Goal: Task Accomplishment & Management: Manage account settings

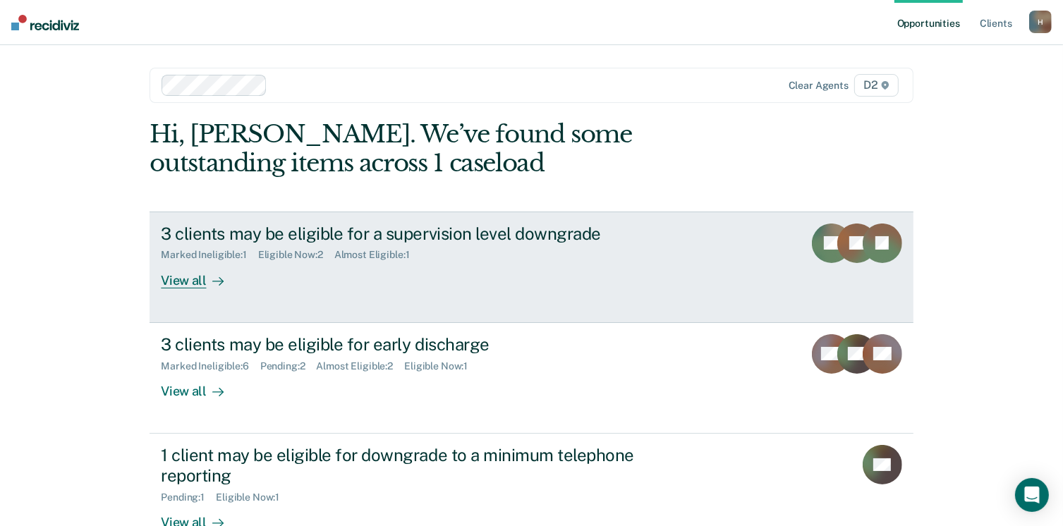
scroll to position [94, 0]
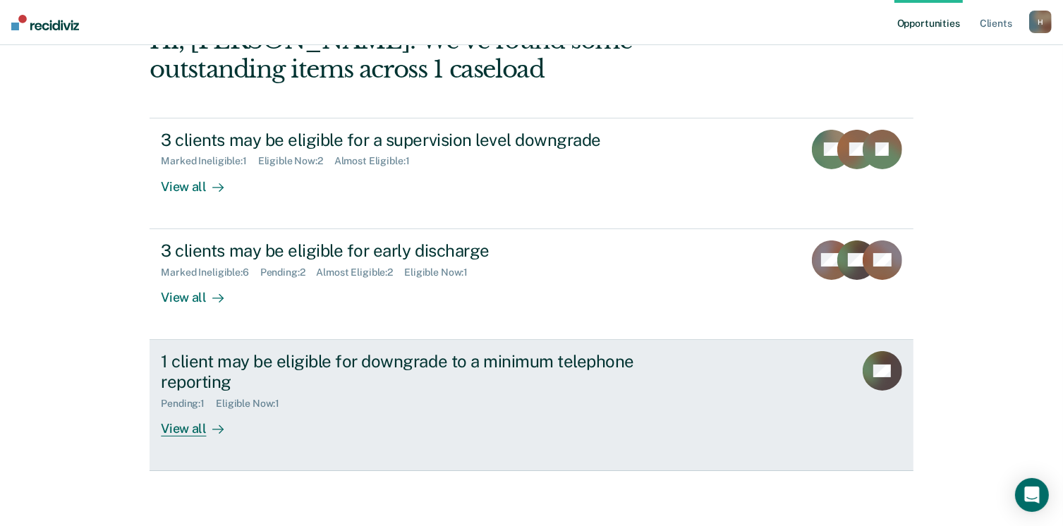
click at [179, 421] on div "View all" at bounding box center [200, 423] width 79 height 28
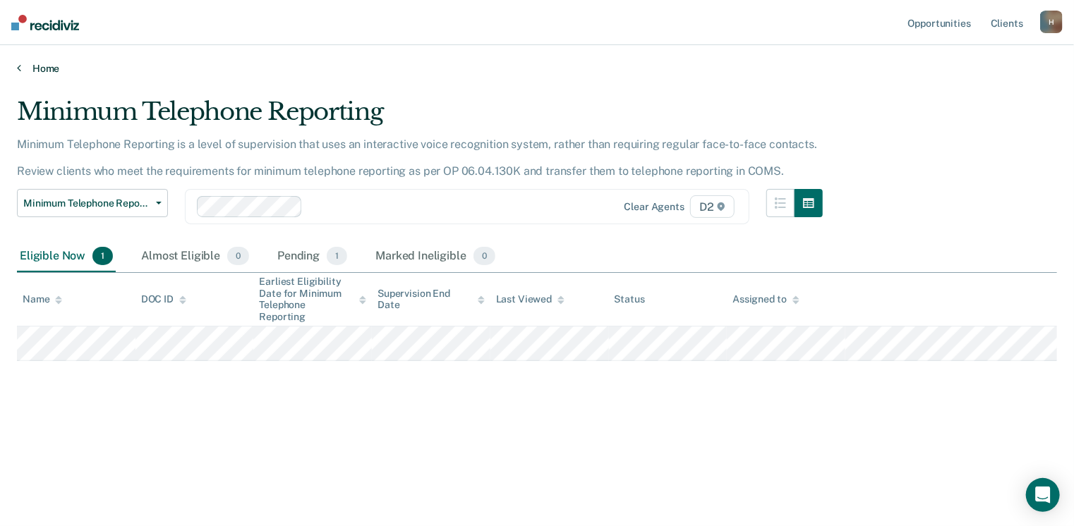
click at [30, 66] on link "Home" at bounding box center [537, 68] width 1040 height 13
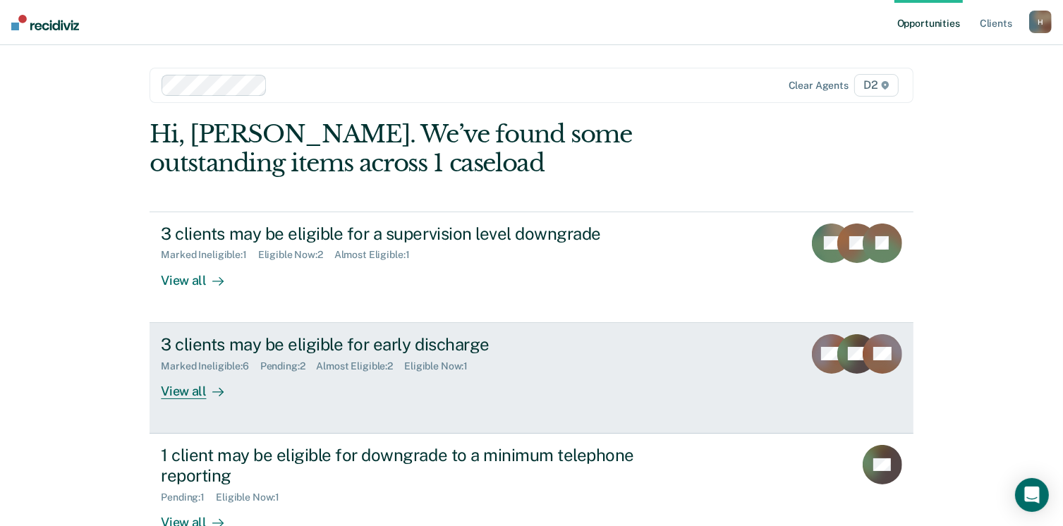
click at [188, 382] on div "View all" at bounding box center [200, 386] width 79 height 28
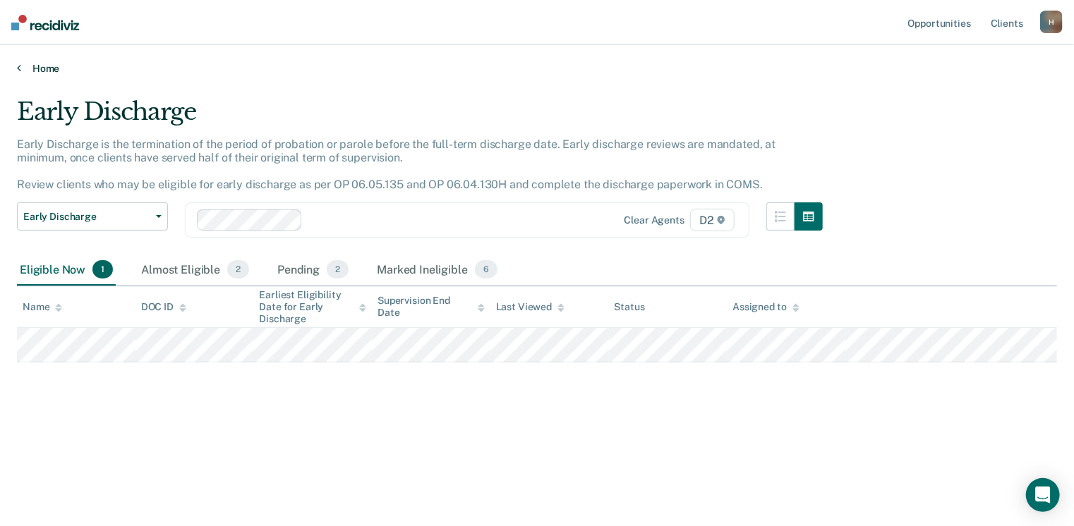
click at [44, 71] on link "Home" at bounding box center [537, 68] width 1040 height 13
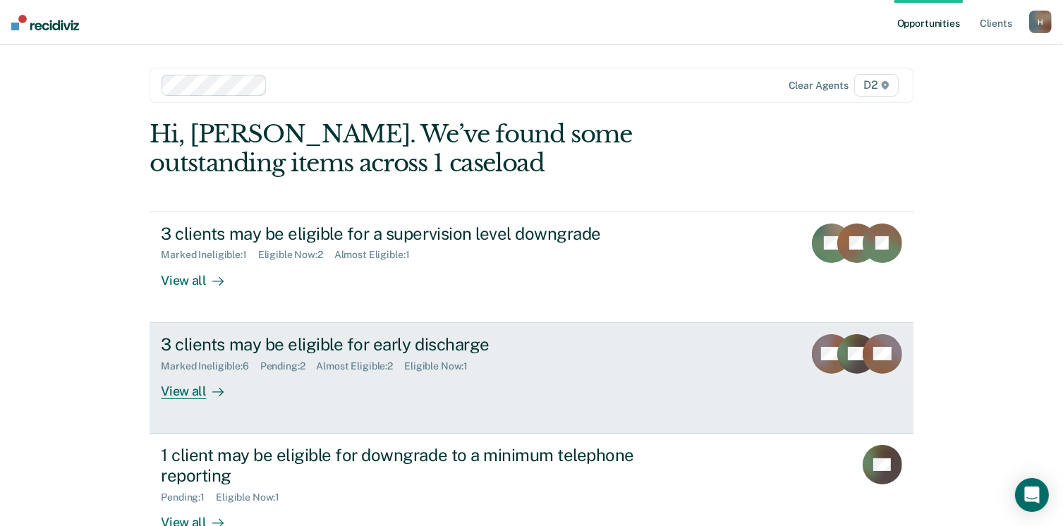
click at [190, 406] on link "3 clients may be eligible for early discharge Marked Ineligible : 6 Pending : 2…" at bounding box center [531, 378] width 763 height 111
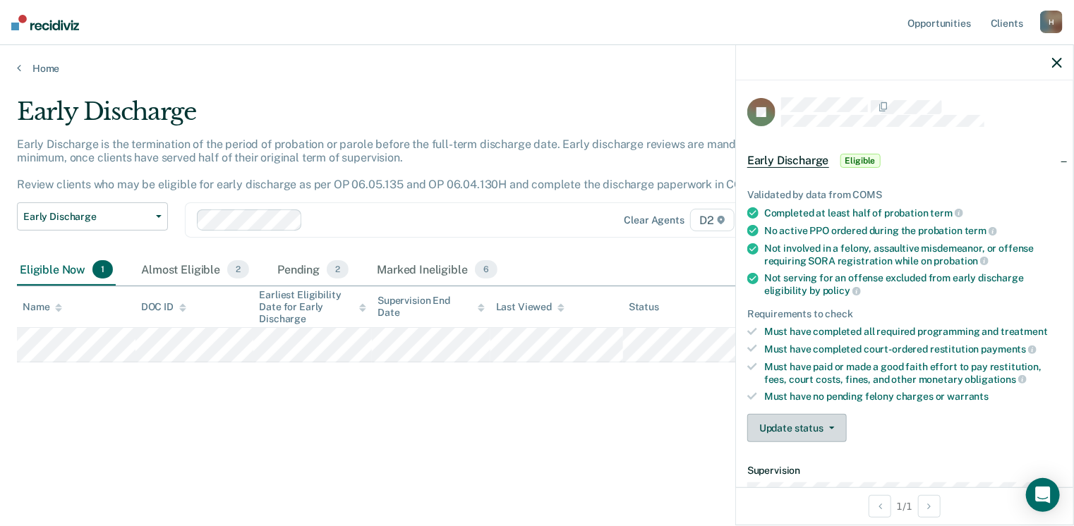
click at [801, 422] on button "Update status" at bounding box center [796, 428] width 99 height 28
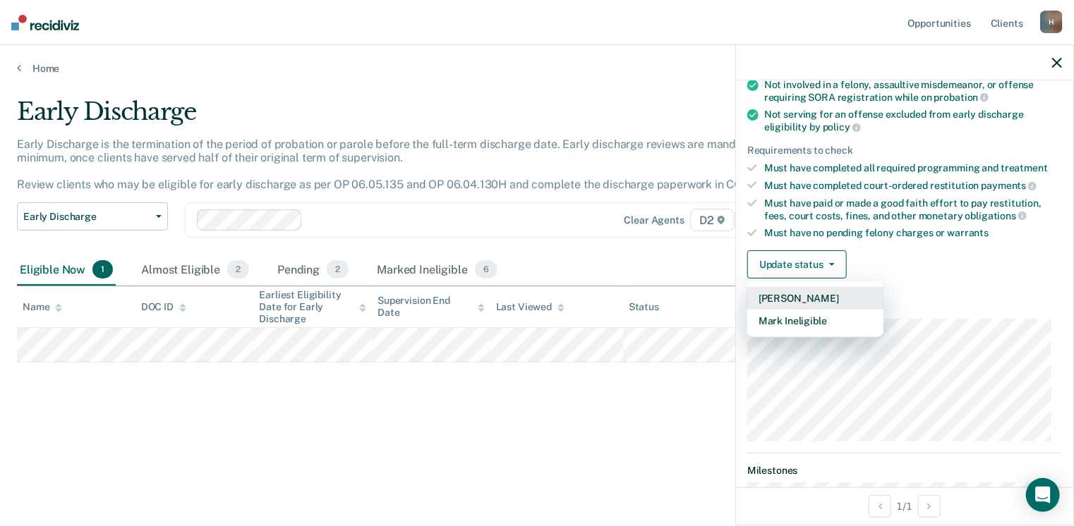
scroll to position [169, 0]
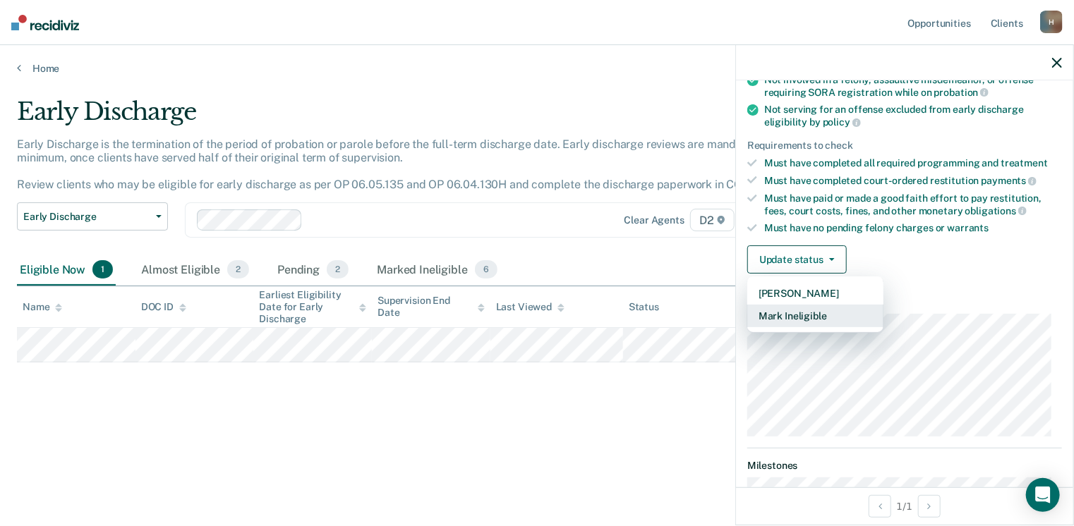
click at [818, 313] on button "Mark Ineligible" at bounding box center [815, 316] width 136 height 23
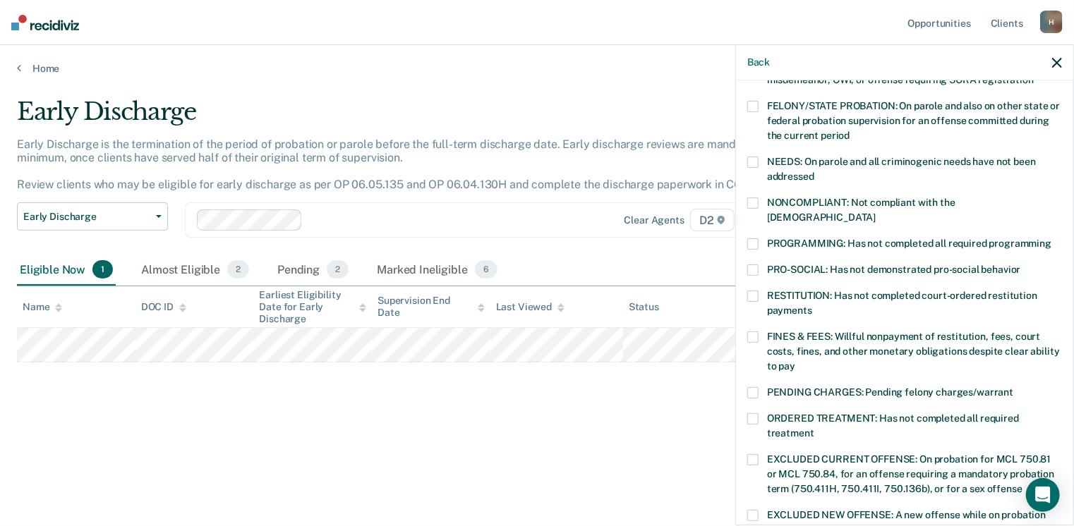
click at [756, 332] on span at bounding box center [752, 337] width 11 height 11
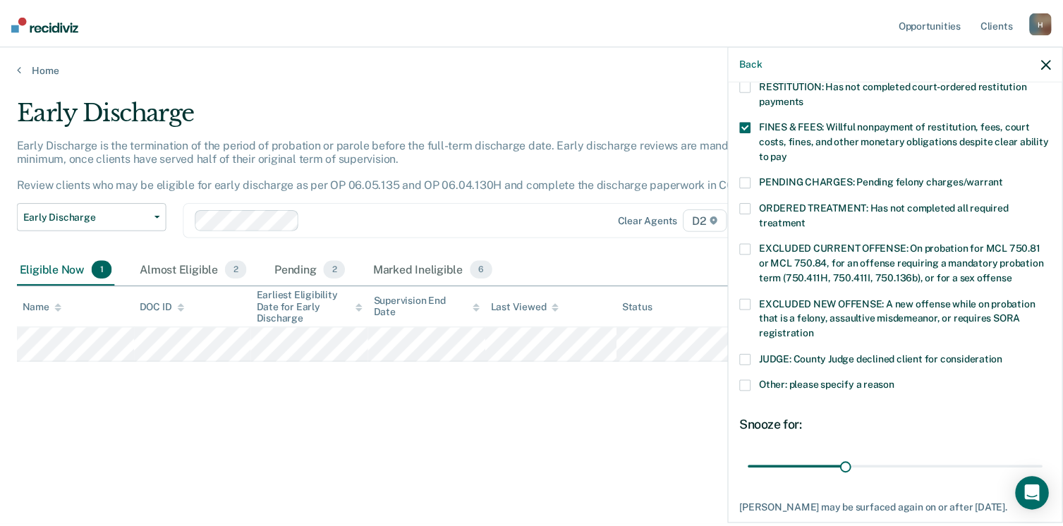
scroll to position [456, 0]
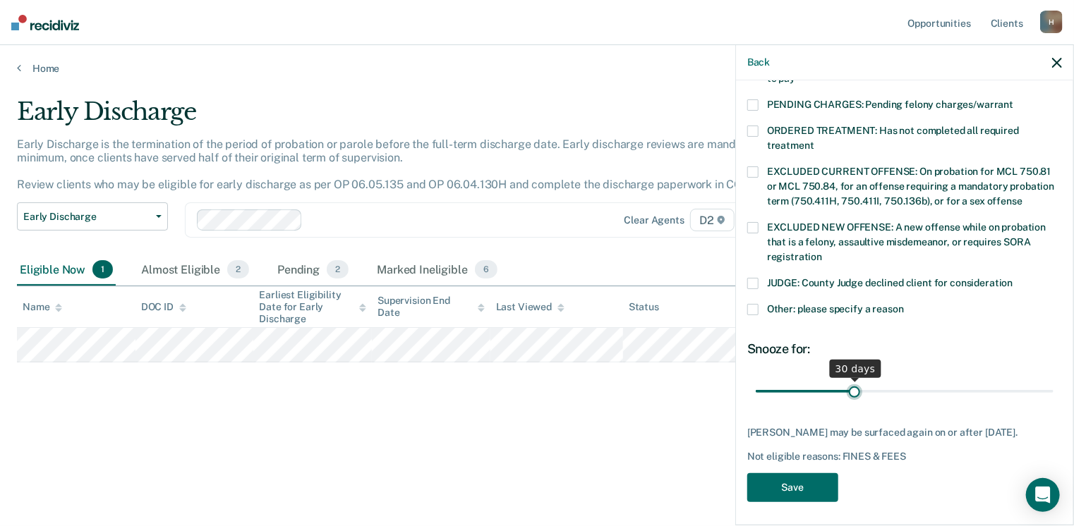
click at [854, 380] on input "range" at bounding box center [905, 392] width 298 height 25
click at [804, 487] on button "Save" at bounding box center [792, 487] width 91 height 29
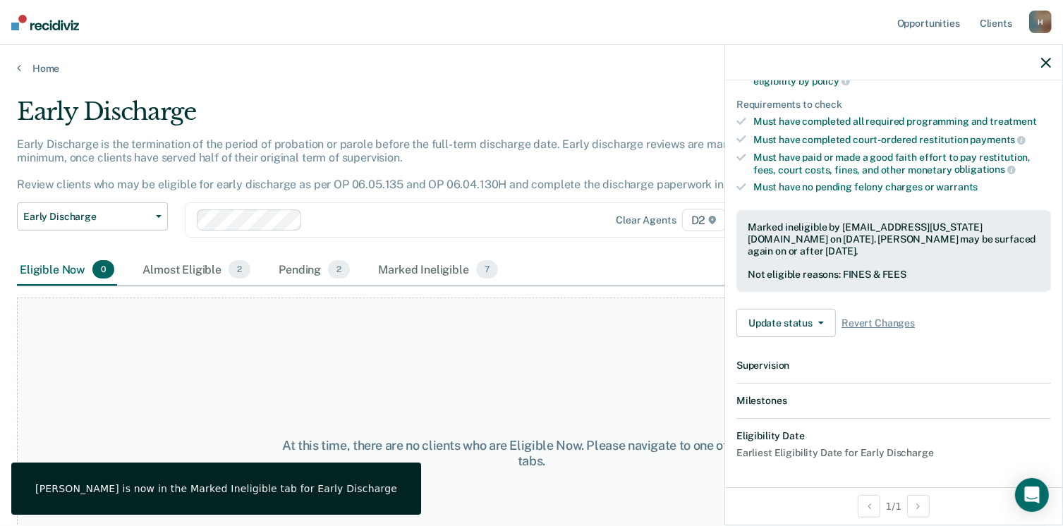
scroll to position [380, 0]
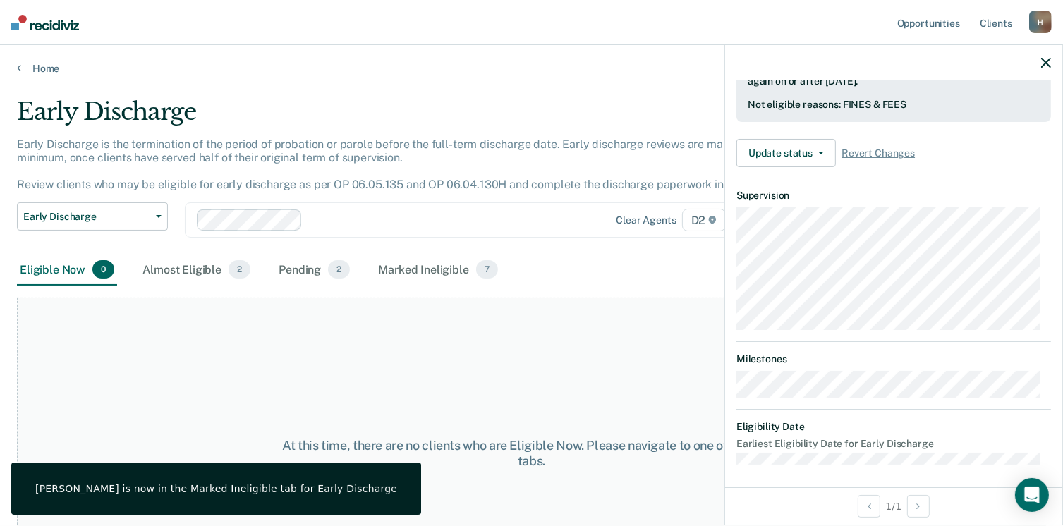
click at [1043, 60] on icon "button" at bounding box center [1046, 63] width 10 height 10
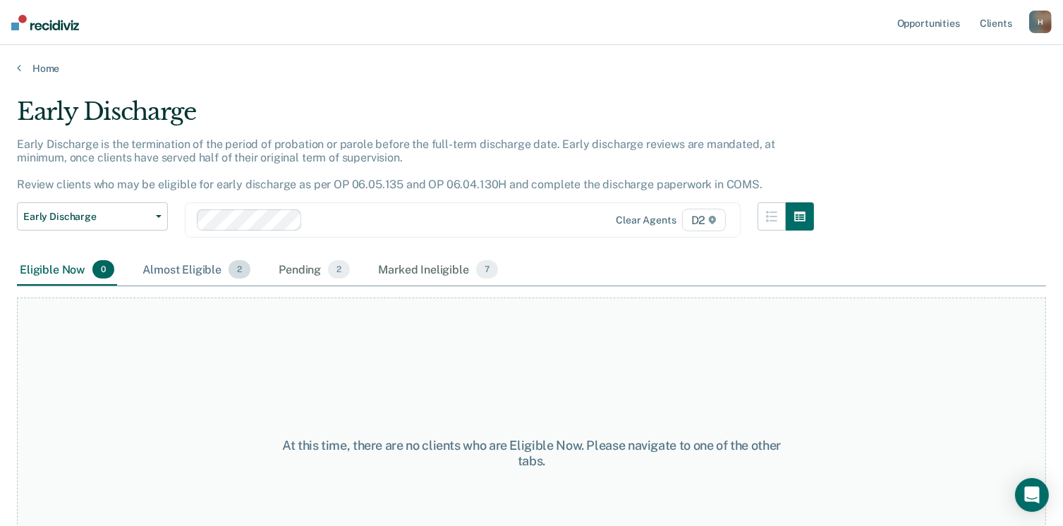
click at [181, 270] on div "Almost Eligible 2" at bounding box center [197, 270] width 114 height 31
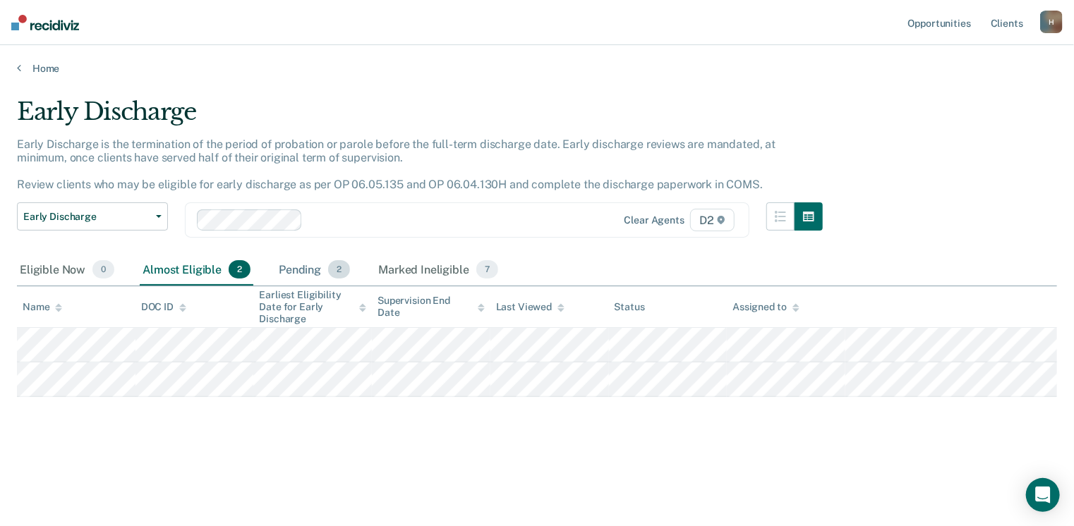
click at [288, 269] on div "Pending 2" at bounding box center [314, 270] width 77 height 31
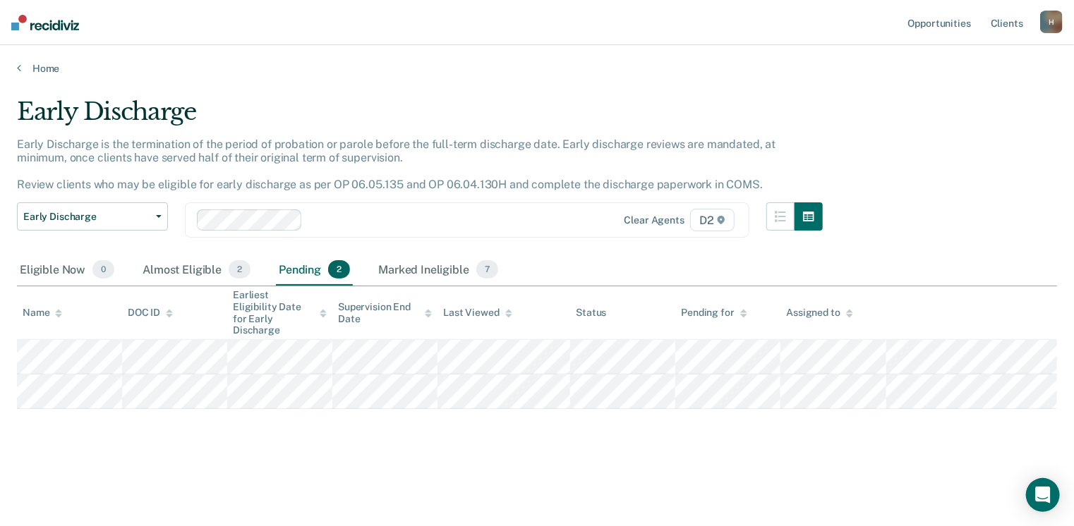
click at [192, 249] on div "Early Discharge Classification Review Early Discharge Minimum Telephone Reporti…" at bounding box center [420, 228] width 806 height 52
click at [179, 263] on div "Almost Eligible 2" at bounding box center [197, 270] width 114 height 31
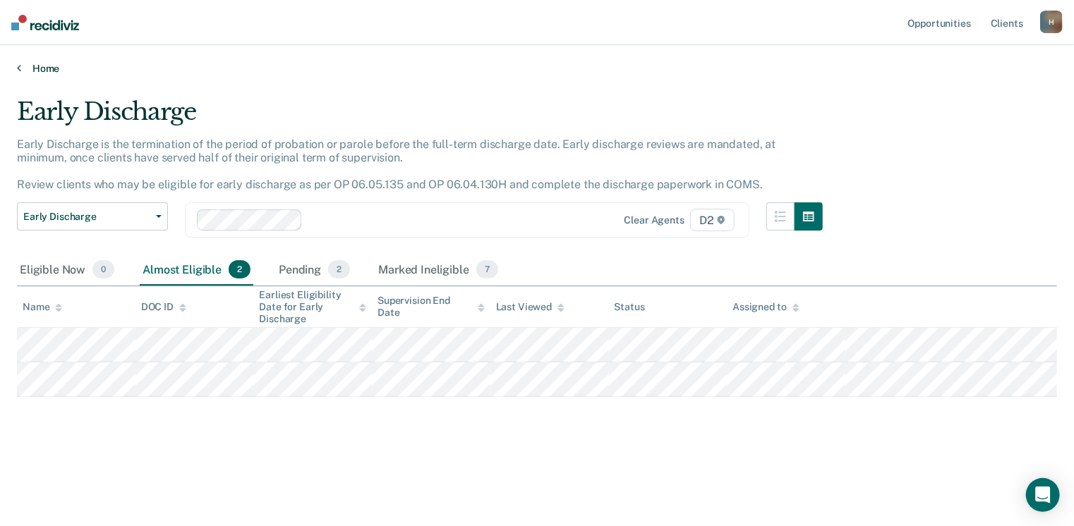
click at [20, 66] on link "Home" at bounding box center [537, 68] width 1040 height 13
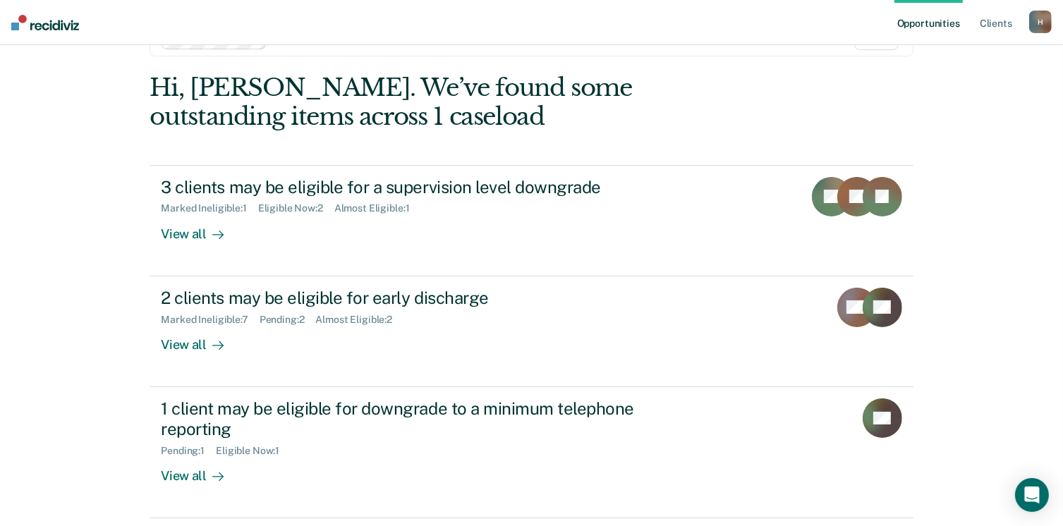
scroll to position [41, 0]
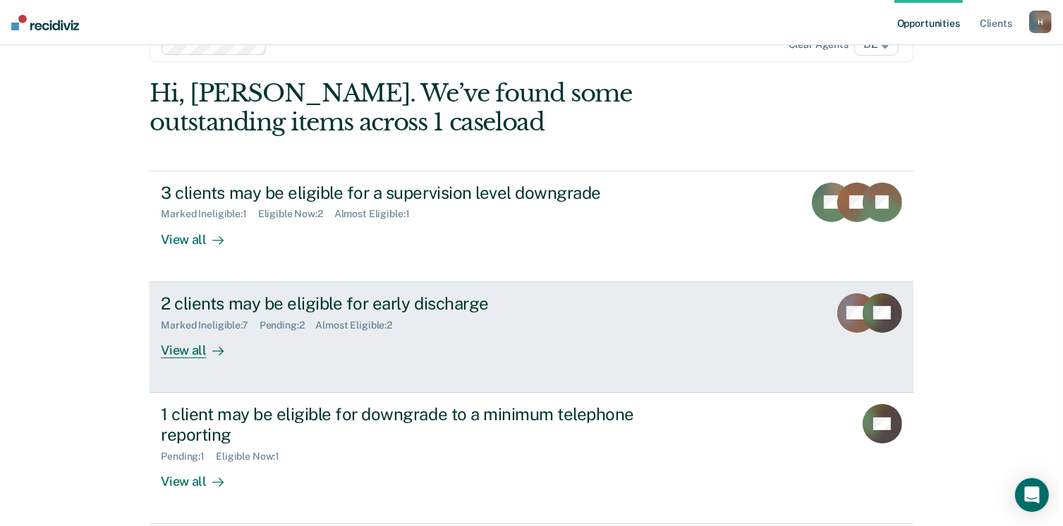
click at [173, 349] on div "View all" at bounding box center [200, 345] width 79 height 28
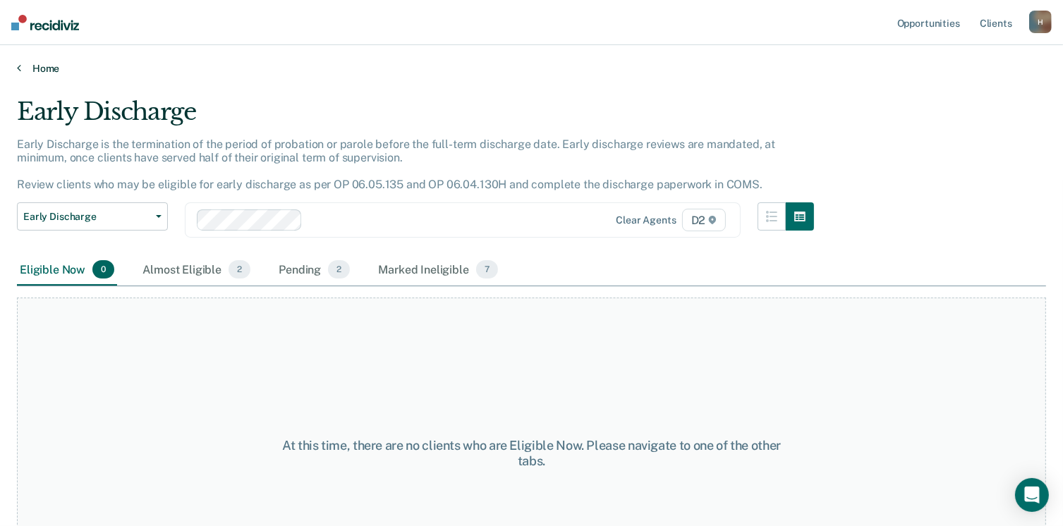
click at [40, 73] on link "Home" at bounding box center [531, 68] width 1029 height 13
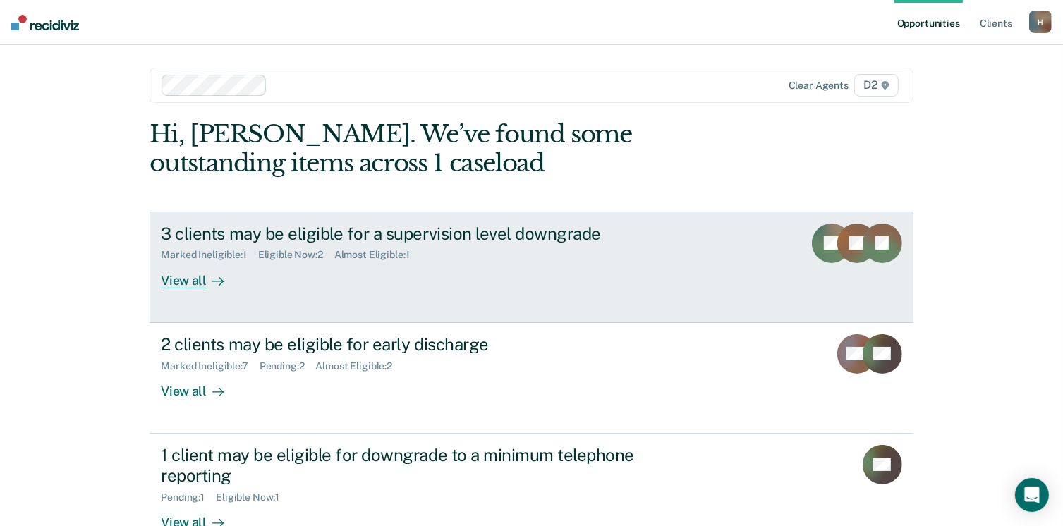
click at [190, 278] on div "View all" at bounding box center [200, 275] width 79 height 28
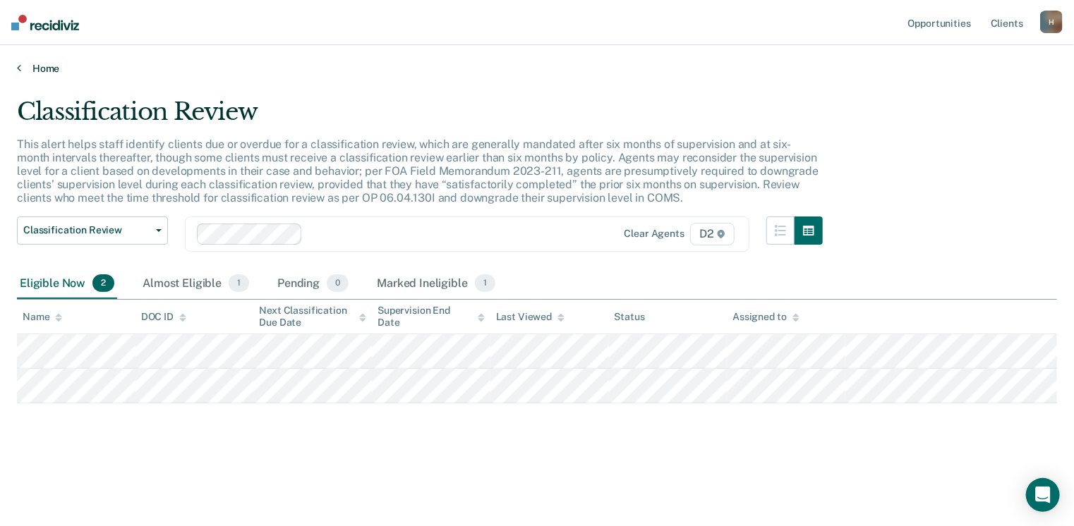
click at [17, 65] on icon at bounding box center [19, 67] width 4 height 11
